Goal: Task Accomplishment & Management: Manage account settings

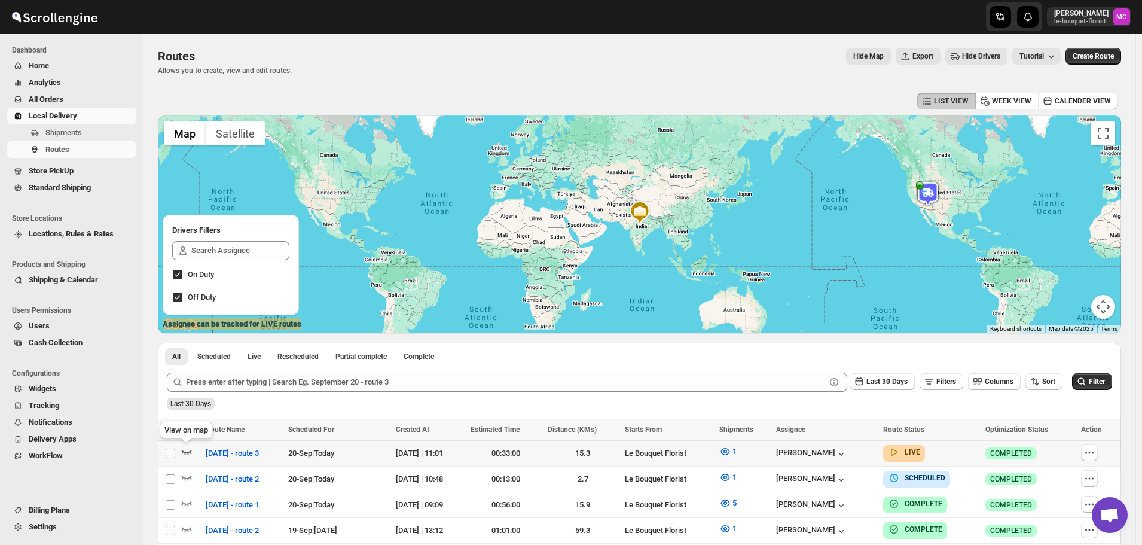
click at [187, 451] on icon "button" at bounding box center [187, 451] width 12 height 12
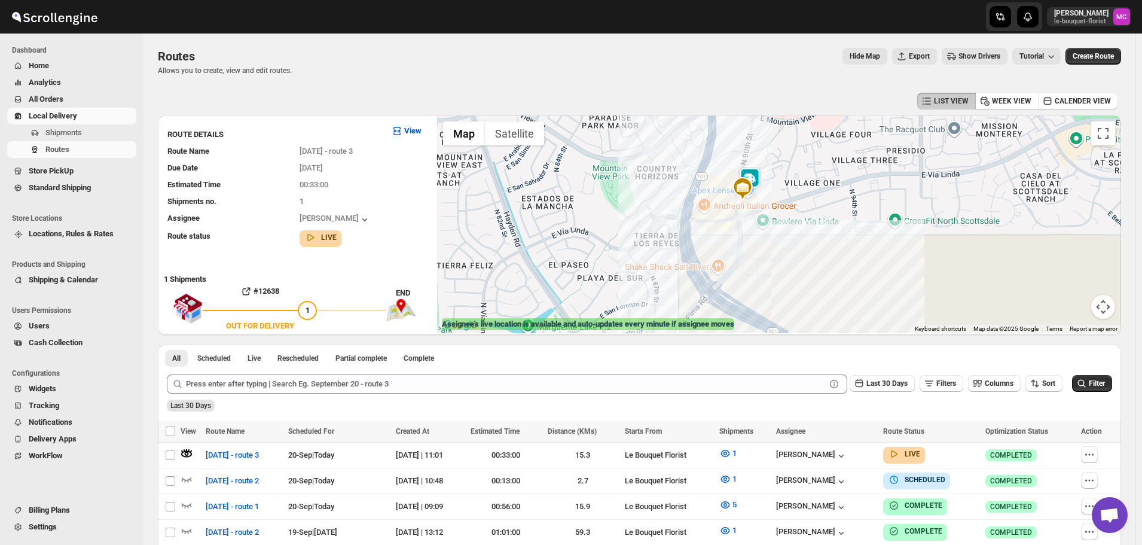
click at [754, 177] on img at bounding box center [743, 188] width 24 height 24
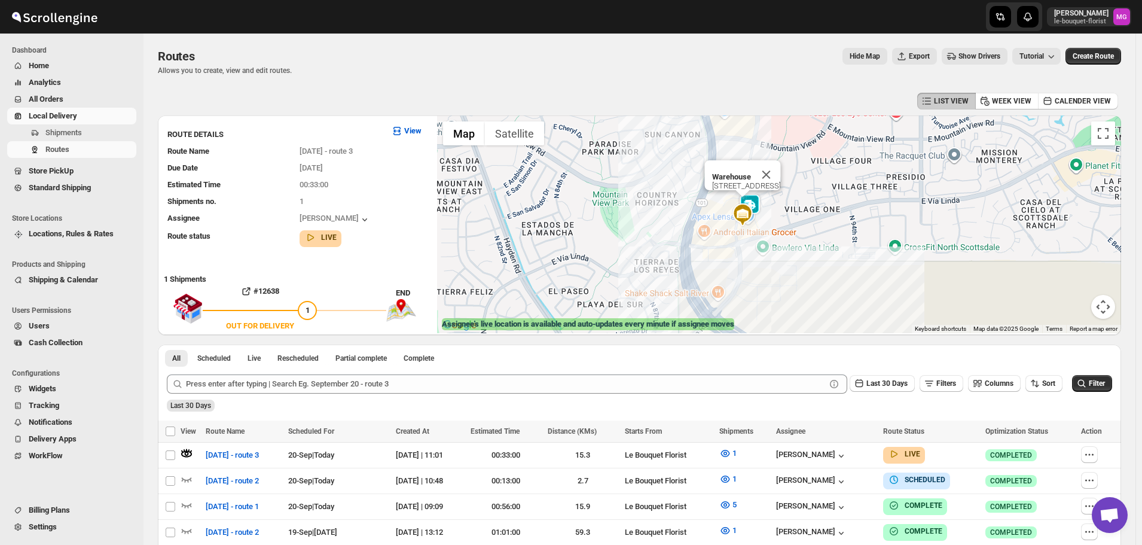
click at [757, 195] on img at bounding box center [750, 206] width 24 height 24
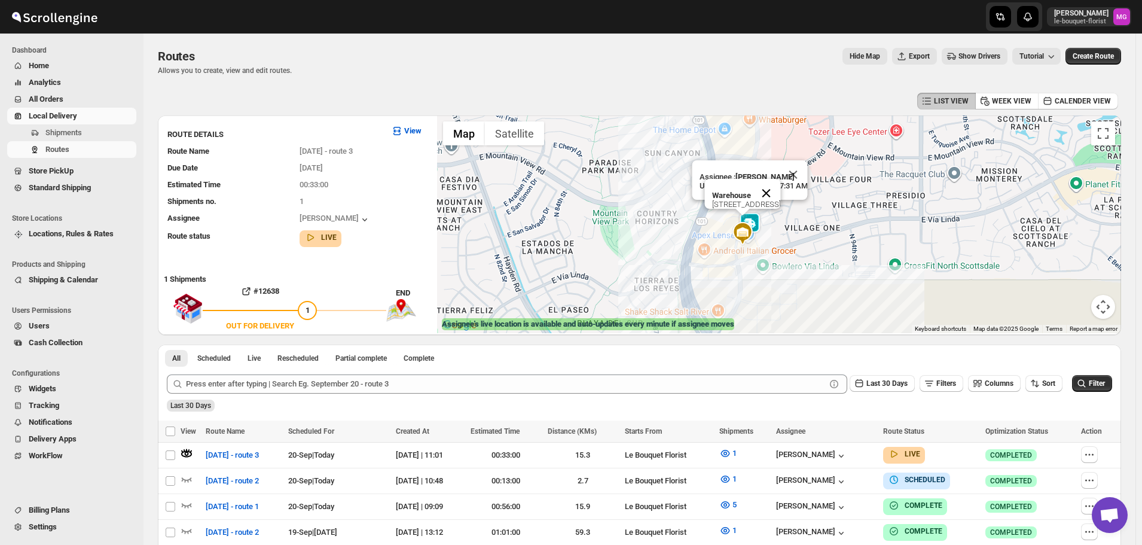
click at [781, 182] on button "Close" at bounding box center [766, 193] width 29 height 29
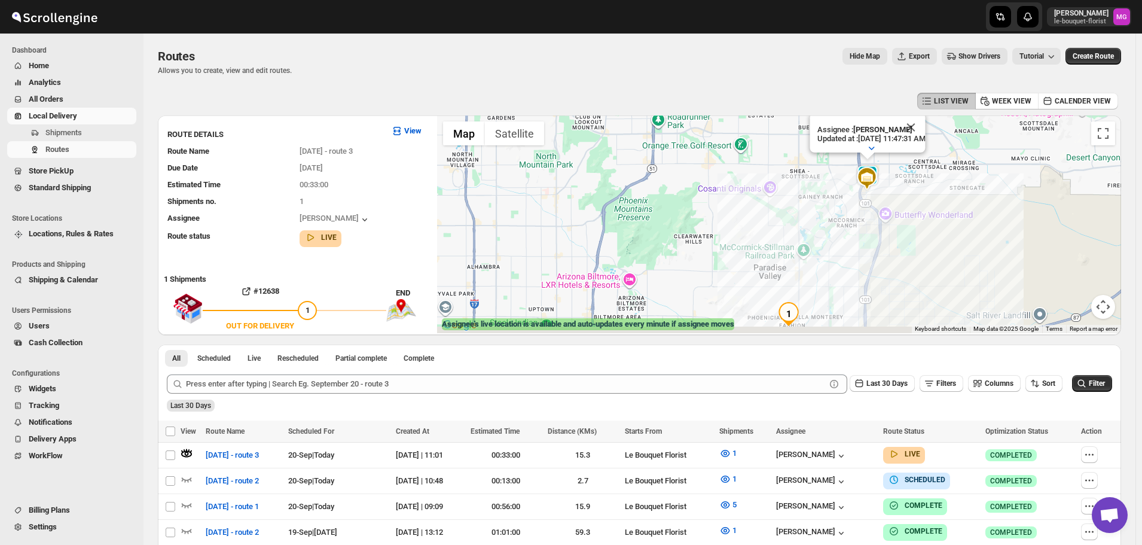
drag, startPoint x: 1004, startPoint y: 292, endPoint x: 965, endPoint y: 225, distance: 77.9
click at [965, 225] on div "To navigate, press the arrow keys. Assignee : Olivia Trott Updated at : 9/20/20…" at bounding box center [779, 224] width 684 height 218
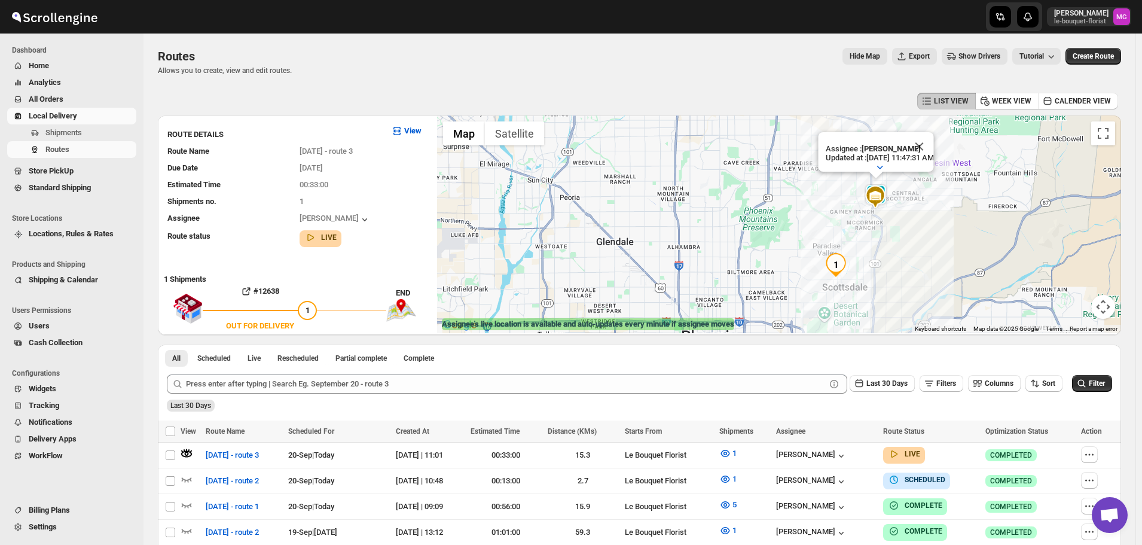
drag, startPoint x: 968, startPoint y: 224, endPoint x: 939, endPoint y: 246, distance: 36.2
click at [939, 246] on div "Assignee : Olivia Trott Updated at : 9/20/2025, 11:47:31 AM Duty mode Enabled B…" at bounding box center [779, 224] width 684 height 218
